Goal: Entertainment & Leisure: Consume media (video, audio)

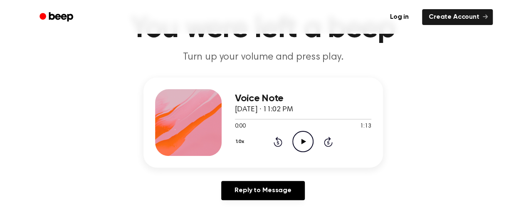
scroll to position [97, 0]
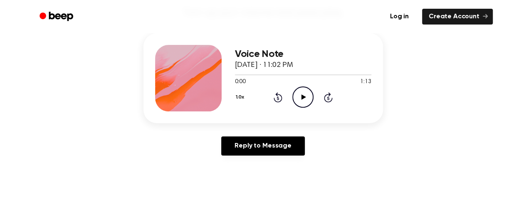
click at [301, 97] on icon "Play Audio" at bounding box center [303, 97] width 21 height 21
drag, startPoint x: 254, startPoint y: 74, endPoint x: 236, endPoint y: 74, distance: 18.7
click at [236, 74] on div at bounding box center [248, 74] width 27 height 1
click at [317, 92] on div "1.0x Rewind 5 seconds Pause Audio Skip 5 seconds" at bounding box center [303, 97] width 136 height 21
click at [307, 99] on icon "Pause Audio" at bounding box center [303, 97] width 21 height 21
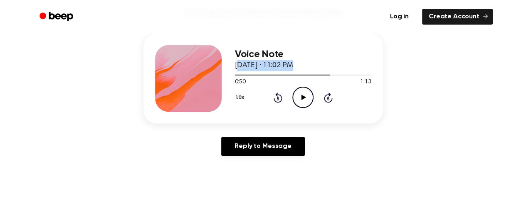
drag, startPoint x: 325, startPoint y: 71, endPoint x: 238, endPoint y: 67, distance: 86.2
click at [238, 67] on div "Voice Note [DATE] · 11:02 PM 0:50 1:13 Your browser does not support the [objec…" at bounding box center [303, 78] width 136 height 67
drag, startPoint x: 327, startPoint y: 75, endPoint x: 230, endPoint y: 77, distance: 97.8
click at [230, 77] on div "Voice Note [DATE] · 11:02 PM 0:50 1:13 Your browser does not support the [objec…" at bounding box center [264, 78] width 240 height 90
click at [236, 72] on div at bounding box center [303, 74] width 136 height 7
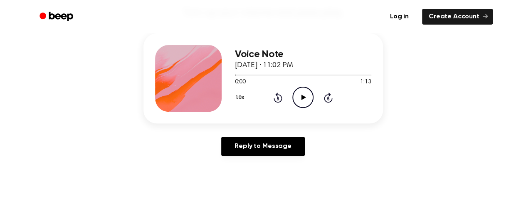
click at [299, 93] on icon "Play Audio" at bounding box center [303, 97] width 21 height 21
click at [236, 74] on div at bounding box center [303, 74] width 136 height 1
click at [303, 95] on icon at bounding box center [304, 96] width 5 height 5
click at [233, 72] on div "Voice Note [DATE] · 11:02 PM 1:13 1:13 Your browser does not support the [objec…" at bounding box center [264, 78] width 240 height 90
click at [236, 74] on div at bounding box center [303, 74] width 136 height 1
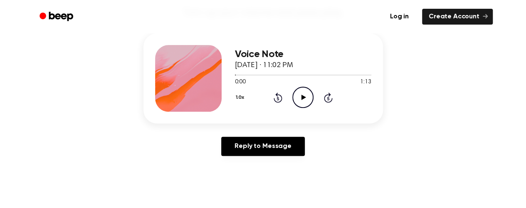
click at [303, 94] on icon "Play Audio" at bounding box center [303, 97] width 21 height 21
click at [236, 74] on div at bounding box center [303, 74] width 136 height 1
click at [302, 98] on icon at bounding box center [304, 96] width 5 height 5
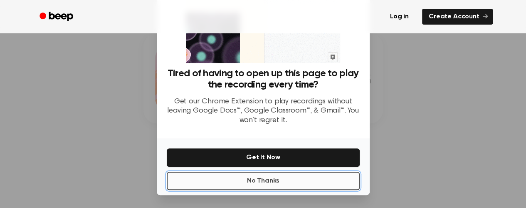
click at [271, 183] on button "No Thanks" at bounding box center [263, 180] width 193 height 18
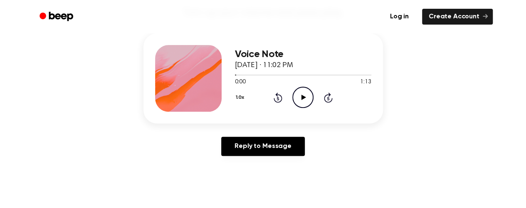
click at [304, 91] on icon "Play Audio" at bounding box center [303, 97] width 21 height 21
click at [304, 97] on icon at bounding box center [304, 96] width 5 height 5
click at [303, 92] on icon "Play Audio" at bounding box center [303, 97] width 21 height 21
click at [301, 96] on icon at bounding box center [303, 96] width 4 height 5
click at [300, 96] on icon "Play Audio" at bounding box center [303, 97] width 21 height 21
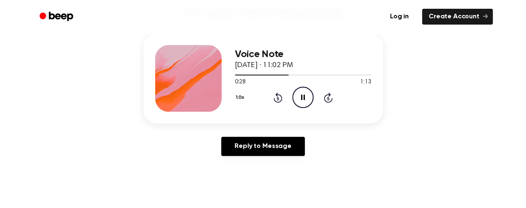
click at [300, 96] on icon "Pause Audio" at bounding box center [303, 97] width 21 height 21
click at [300, 96] on icon "Play Audio" at bounding box center [303, 97] width 21 height 21
click at [300, 96] on icon "Pause Audio" at bounding box center [303, 97] width 21 height 21
click at [301, 95] on icon "Play Audio" at bounding box center [303, 97] width 21 height 21
click at [301, 95] on icon "Pause Audio" at bounding box center [303, 97] width 21 height 21
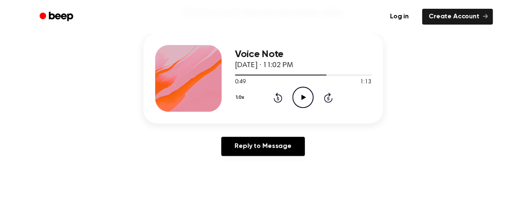
click at [301, 95] on icon "Play Audio" at bounding box center [303, 97] width 21 height 21
click at [301, 95] on icon "Pause Audio" at bounding box center [303, 97] width 21 height 21
click at [301, 95] on icon "Play Audio" at bounding box center [303, 97] width 21 height 21
click at [301, 95] on icon "Pause Audio" at bounding box center [303, 97] width 21 height 21
click at [301, 95] on icon "Play Audio" at bounding box center [303, 97] width 21 height 21
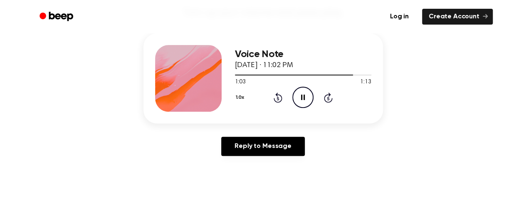
click at [301, 95] on icon "Pause Audio" at bounding box center [303, 97] width 21 height 21
click at [306, 99] on icon "Play Audio" at bounding box center [303, 97] width 21 height 21
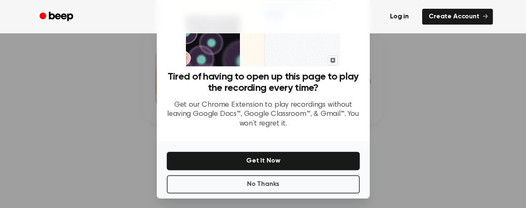
scroll to position [95, 0]
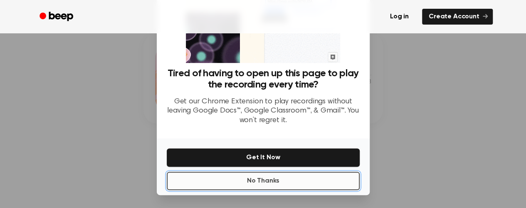
click at [259, 182] on button "No Thanks" at bounding box center [263, 180] width 193 height 18
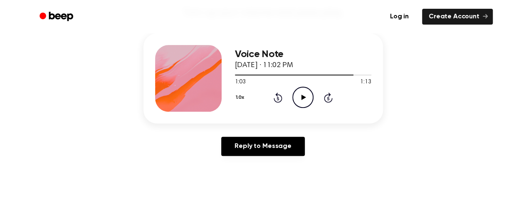
click at [301, 94] on icon "Play Audio" at bounding box center [303, 97] width 21 height 21
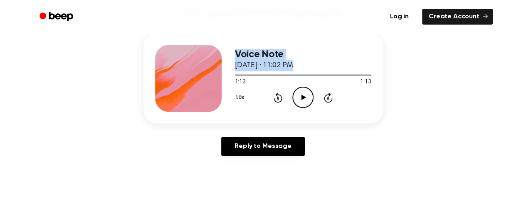
drag, startPoint x: 367, startPoint y: 72, endPoint x: 211, endPoint y: 78, distance: 156.6
click at [211, 78] on div "Voice Note [DATE] · 11:02 PM 1:13 1:13 Your browser does not support the [objec…" at bounding box center [264, 78] width 240 height 90
click at [236, 74] on div at bounding box center [303, 74] width 136 height 7
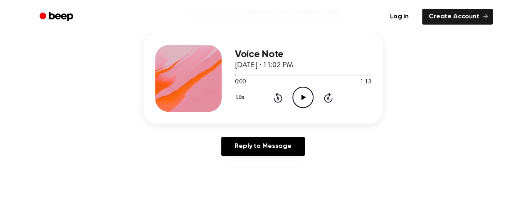
click at [300, 97] on icon "Play Audio" at bounding box center [303, 97] width 21 height 21
click at [302, 94] on icon at bounding box center [303, 96] width 4 height 5
drag, startPoint x: 289, startPoint y: 75, endPoint x: 231, endPoint y: 74, distance: 58.3
click at [231, 74] on div "Voice Note [DATE] · 11:02 PM 0:29 1:13 Your browser does not support the [objec…" at bounding box center [264, 78] width 240 height 90
click at [238, 75] on div at bounding box center [303, 74] width 136 height 7
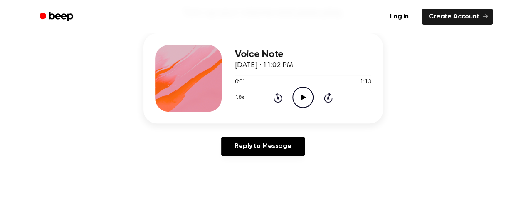
click at [301, 99] on icon "Play Audio" at bounding box center [303, 97] width 21 height 21
click at [303, 96] on icon "Pause Audio" at bounding box center [303, 97] width 21 height 21
drag, startPoint x: 366, startPoint y: 74, endPoint x: 325, endPoint y: 73, distance: 41.6
click at [325, 73] on div at bounding box center [303, 74] width 136 height 7
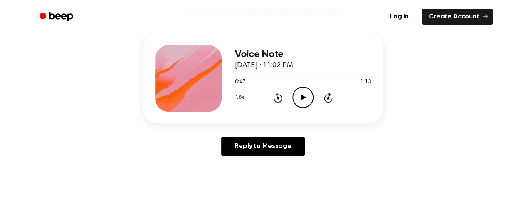
click at [299, 94] on icon "Play Audio" at bounding box center [303, 97] width 21 height 21
drag, startPoint x: 369, startPoint y: 74, endPoint x: 319, endPoint y: 74, distance: 49.9
click at [319, 74] on div at bounding box center [303, 74] width 136 height 7
click at [304, 94] on icon "Play Audio" at bounding box center [303, 97] width 21 height 21
